Goal: Complete application form: Complete application form

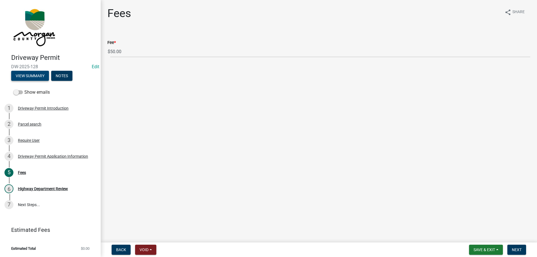
click at [22, 74] on button "View Summary" at bounding box center [30, 76] width 38 height 10
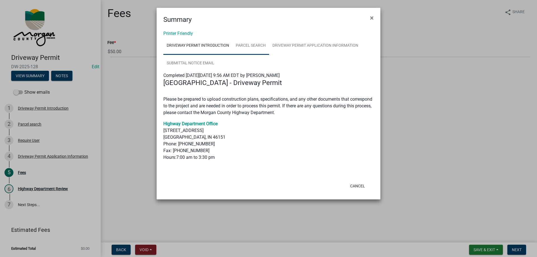
click at [267, 45] on link "Parcel search" at bounding box center [250, 46] width 37 height 18
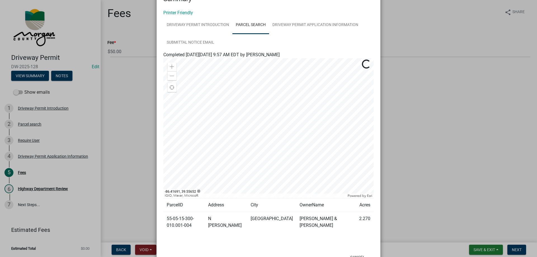
scroll to position [42, 0]
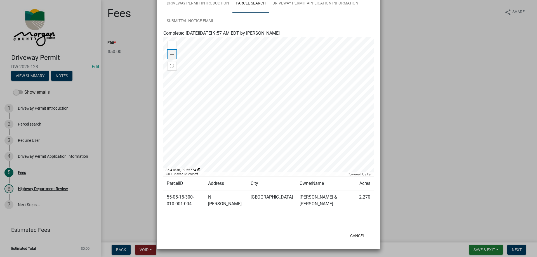
click at [170, 53] on span at bounding box center [172, 54] width 4 height 4
click at [255, 128] on div at bounding box center [268, 107] width 210 height 140
click at [176, 134] on div at bounding box center [268, 107] width 210 height 140
click at [243, 88] on div at bounding box center [268, 107] width 210 height 140
click at [172, 53] on div "Zoom out" at bounding box center [171, 54] width 9 height 9
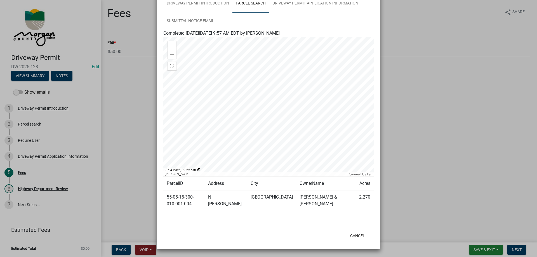
click at [232, 104] on div at bounding box center [268, 107] width 210 height 140
click at [285, 99] on div at bounding box center [268, 107] width 210 height 140
click at [321, 6] on link "Driveway Permit Application Information" at bounding box center [315, 4] width 93 height 18
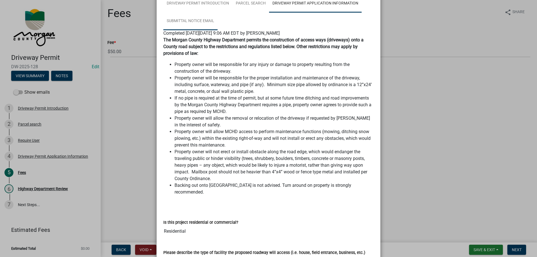
click at [164, 18] on link "Submittal Notice Email" at bounding box center [190, 21] width 54 height 18
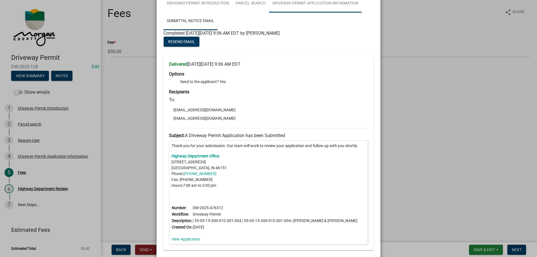
click at [295, 2] on link "Driveway Permit Application Information" at bounding box center [315, 4] width 93 height 18
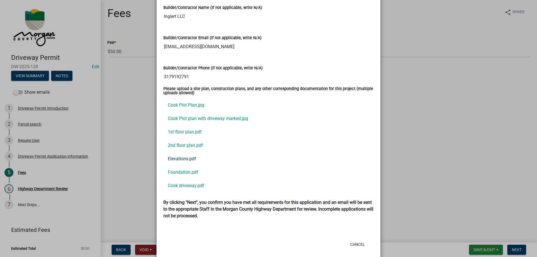
scroll to position [751, 0]
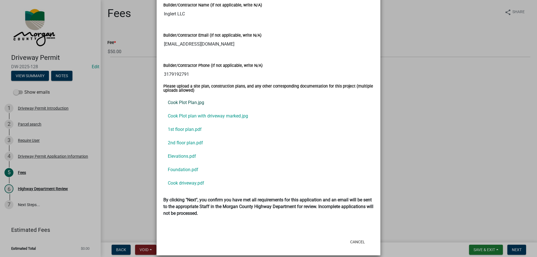
click at [178, 98] on link "Cook Plot Plan.jpg" at bounding box center [268, 102] width 210 height 13
click at [225, 109] on link "Cook Plot plan with driveway marked.jpg" at bounding box center [268, 115] width 210 height 13
click at [183, 123] on link "1st floor plan.pdf" at bounding box center [268, 129] width 210 height 13
click at [201, 138] on link "2nd floor plan.pdf" at bounding box center [268, 142] width 210 height 13
click at [178, 151] on link "Elevations.pdf" at bounding box center [268, 156] width 210 height 13
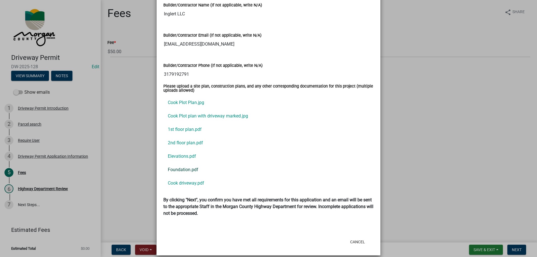
click at [186, 163] on link "Foundation.pdf" at bounding box center [268, 169] width 210 height 13
click at [166, 179] on link "Cook driveway.pdf" at bounding box center [268, 182] width 210 height 13
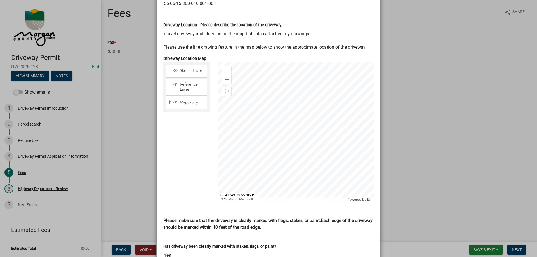
scroll to position [332, 0]
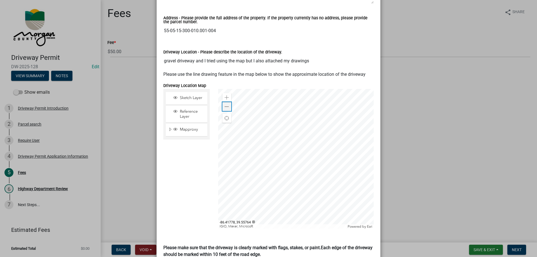
click at [222, 102] on div "Zoom out" at bounding box center [226, 106] width 9 height 9
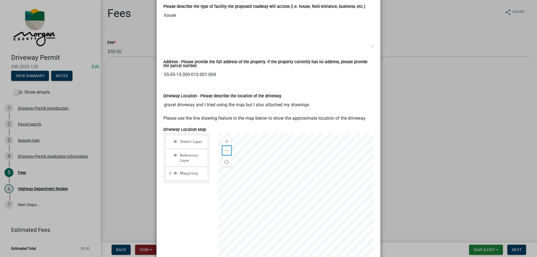
scroll to position [220, 0]
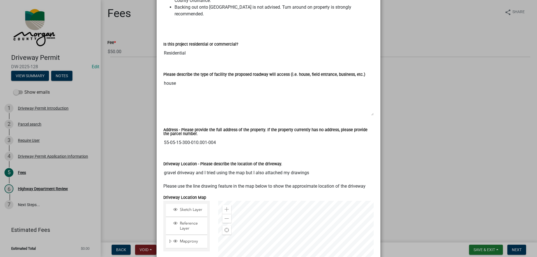
drag, startPoint x: 215, startPoint y: 135, endPoint x: 163, endPoint y: 145, distance: 53.4
click at [163, 145] on div "Address - Please provide the full address of the property. If the property curr…" at bounding box center [268, 136] width 219 height 32
click at [212, 85] on textarea "house" at bounding box center [268, 97] width 210 height 38
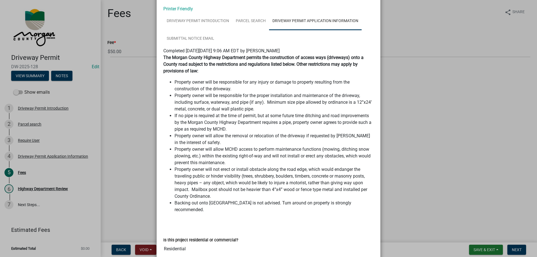
scroll to position [0, 0]
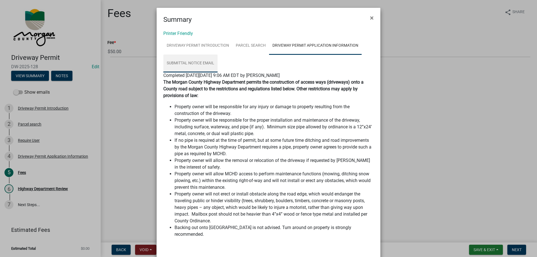
click at [198, 65] on link "Submittal Notice Email" at bounding box center [190, 64] width 54 height 18
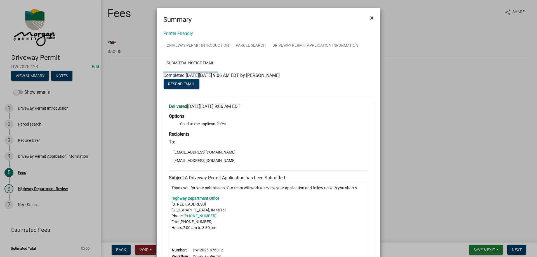
click at [370, 20] on span "×" at bounding box center [372, 18] width 4 height 8
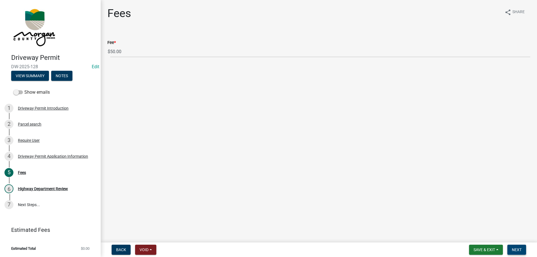
click at [519, 247] on button "Next" at bounding box center [516, 250] width 19 height 10
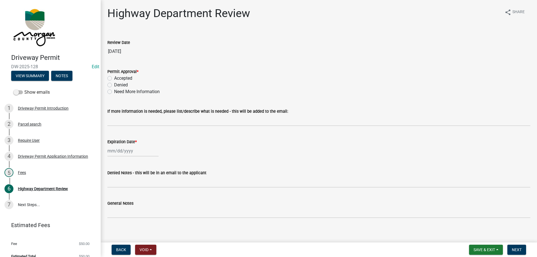
click at [114, 77] on label "Accepted" at bounding box center [123, 78] width 18 height 7
click at [114, 77] on input "Accepted" at bounding box center [116, 77] width 4 height 4
radio input "true"
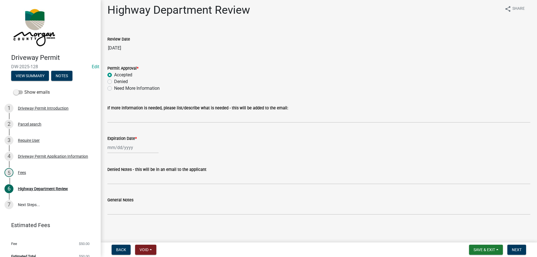
scroll to position [4, 0]
click at [117, 146] on div at bounding box center [132, 146] width 51 height 11
select select "9"
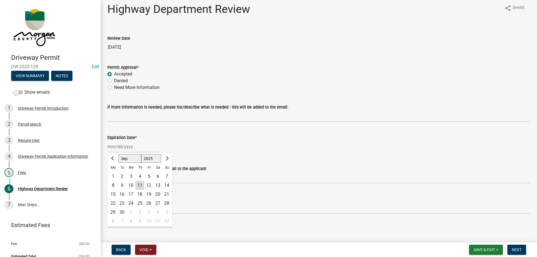
click at [152, 158] on select "1525 1526 1527 1528 1529 1530 1531 1532 1533 1534 1535 1536 1537 1538 1539 1540…" at bounding box center [151, 158] width 20 height 8
select select "2026"
click at [141, 154] on select "1525 1526 1527 1528 1529 1530 1531 1532 1533 1534 1535 1536 1537 1538 1539 1540…" at bounding box center [151, 158] width 20 height 8
click at [150, 186] on div "11" at bounding box center [148, 185] width 9 height 9
type input "[DATE]"
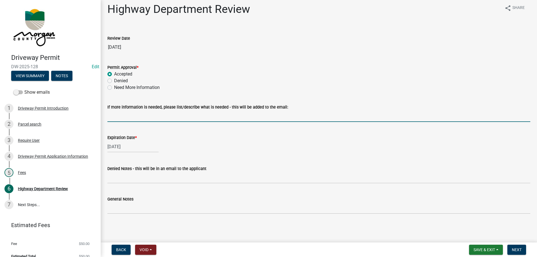
click at [109, 114] on input "If more information is needed, please list/describe what is needed - this will …" at bounding box center [318, 115] width 423 height 11
click at [251, 144] on div "[DATE]" at bounding box center [318, 146] width 423 height 11
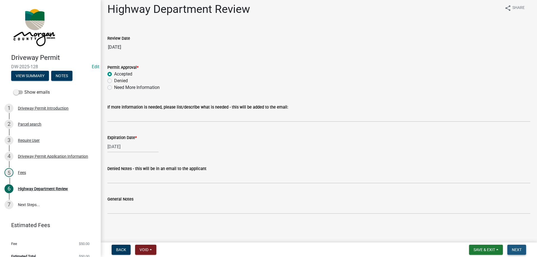
click at [518, 248] on span "Next" at bounding box center [516, 249] width 10 height 4
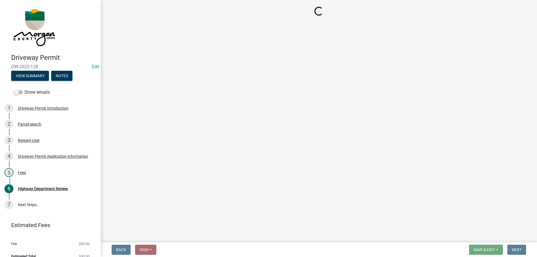
select select "3: 3"
